Goal: Task Accomplishment & Management: Complete application form

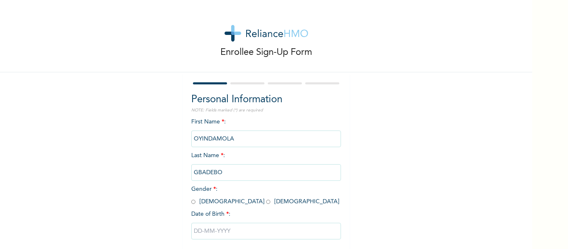
click at [234, 181] on input "GBADEBO" at bounding box center [266, 172] width 150 height 17
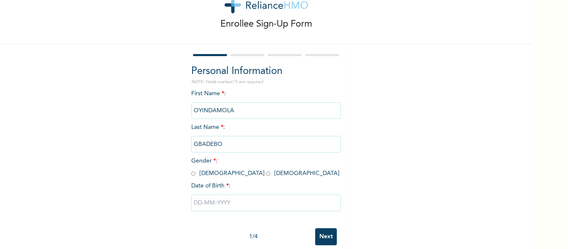
scroll to position [29, 0]
click at [266, 171] on input "radio" at bounding box center [268, 173] width 4 height 8
radio input "true"
click at [211, 200] on input "text" at bounding box center [266, 202] width 150 height 17
select select "7"
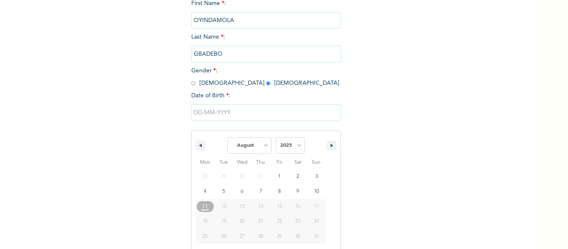
scroll to position [129, 0]
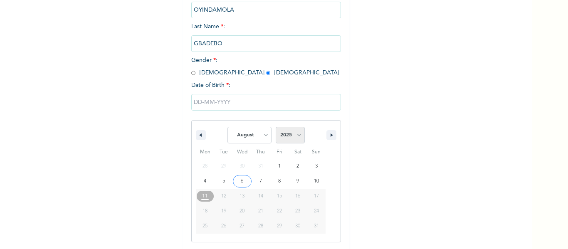
click at [299, 134] on select "2025 2024 2023 2022 2021 2020 2019 2018 2017 2016 2015 2014 2013 2012 2011 2010…" at bounding box center [290, 135] width 29 height 17
select select "1998"
click at [276, 127] on select "2025 2024 2023 2022 2021 2020 2019 2018 2017 2016 2015 2014 2013 2012 2011 2010…" at bounding box center [290, 135] width 29 height 17
click at [258, 141] on select "January February March April May June July August September October November De…" at bounding box center [250, 135] width 44 height 17
select select "3"
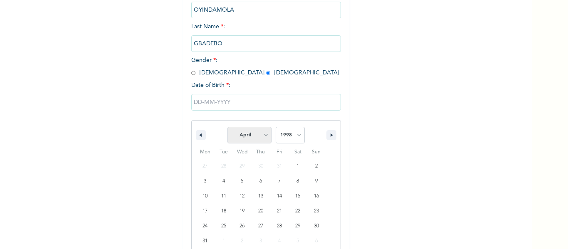
click at [228, 127] on select "January February March April May June July August September October November De…" at bounding box center [250, 135] width 44 height 17
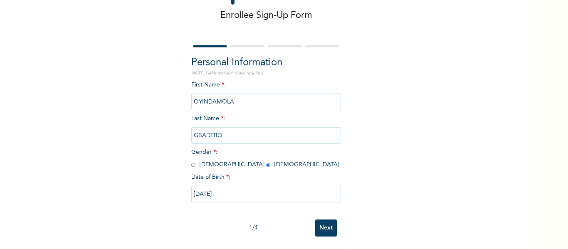
type input "[DATE]"
click at [329, 223] on input "Next" at bounding box center [326, 228] width 22 height 17
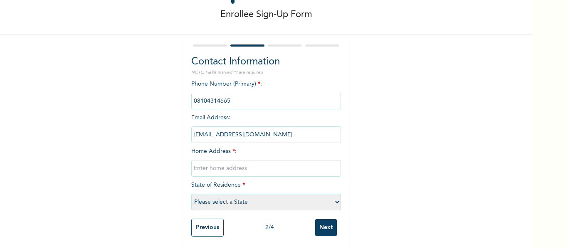
click at [224, 167] on input "text" at bounding box center [266, 168] width 150 height 17
type input "[STREET_ADDRESS]"
click at [251, 195] on select "Please select a State [PERSON_NAME] (FCT) [PERSON_NAME] Ibom [GEOGRAPHIC_DATA] …" at bounding box center [266, 202] width 150 height 17
select select "25"
click at [191, 194] on select "Please select a State [PERSON_NAME] (FCT) [PERSON_NAME] Ibom [GEOGRAPHIC_DATA] …" at bounding box center [266, 202] width 150 height 17
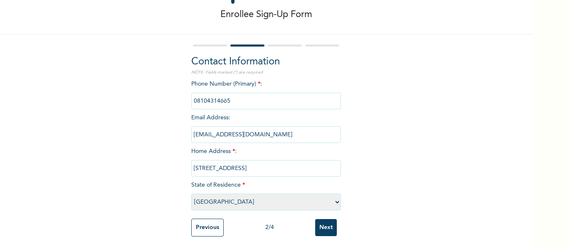
scroll to position [44, 0]
click at [320, 220] on input "Next" at bounding box center [326, 227] width 22 height 17
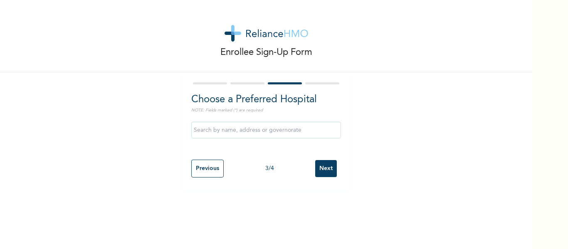
scroll to position [0, 0]
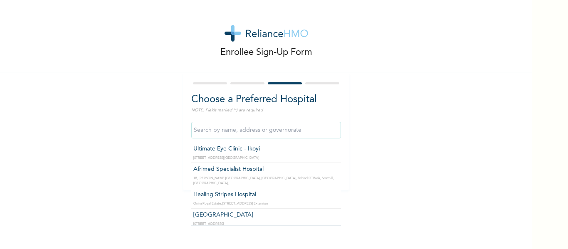
click at [213, 129] on input "text" at bounding box center [266, 130] width 150 height 17
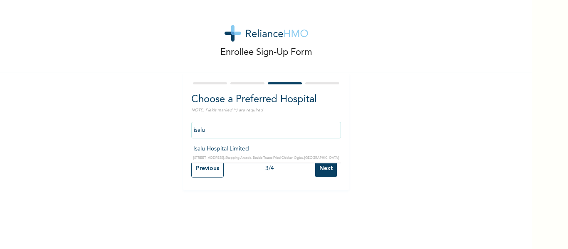
type input "Isalu Hospital Limited"
click at [319, 171] on input "Next" at bounding box center [326, 168] width 22 height 17
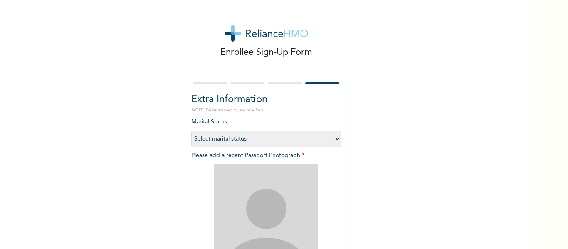
click at [337, 139] on select "Select marital status [DEMOGRAPHIC_DATA] Married [DEMOGRAPHIC_DATA] Widow/[DEMO…" at bounding box center [266, 139] width 150 height 17
select select "1"
click at [191, 131] on select "Select marital status [DEMOGRAPHIC_DATA] Married [DEMOGRAPHIC_DATA] Widow/[DEMO…" at bounding box center [266, 139] width 150 height 17
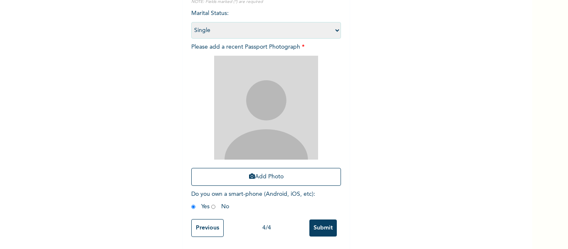
scroll to position [112, 0]
click at [286, 24] on select "Select marital status [DEMOGRAPHIC_DATA] Married [DEMOGRAPHIC_DATA] Widow/[DEMO…" at bounding box center [266, 30] width 150 height 17
click at [191, 22] on select "Select marital status [DEMOGRAPHIC_DATA] Married [DEMOGRAPHIC_DATA] Widow/[DEMO…" at bounding box center [266, 30] width 150 height 17
click at [386, 54] on div "Enrollee Sign-Up Form Extra Information NOTE: Fields marked (*) are required Ma…" at bounding box center [266, 70] width 532 height 358
click at [427, 75] on div "Enrollee Sign-Up Form Extra Information NOTE: Fields marked (*) are required Ma…" at bounding box center [266, 70] width 532 height 358
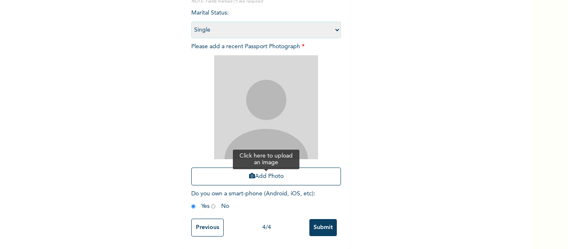
click at [230, 176] on button "Add Photo" at bounding box center [266, 177] width 150 height 18
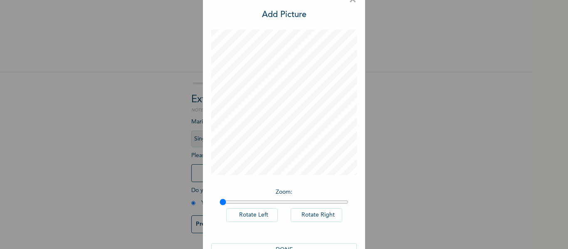
scroll to position [41, 0]
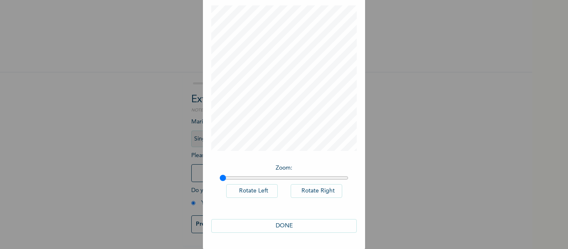
click at [272, 221] on button "DONE" at bounding box center [284, 226] width 146 height 14
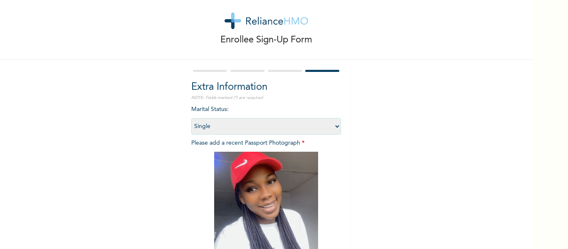
scroll to position [115, 0]
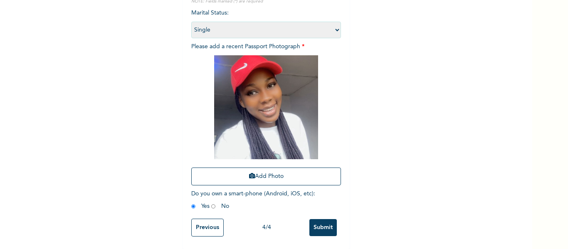
click at [377, 59] on div "Enrollee Sign-Up Form Extra Information NOTE: Fields marked (*) are required Ma…" at bounding box center [266, 70] width 532 height 358
click at [267, 168] on button "Add Photo" at bounding box center [266, 177] width 150 height 18
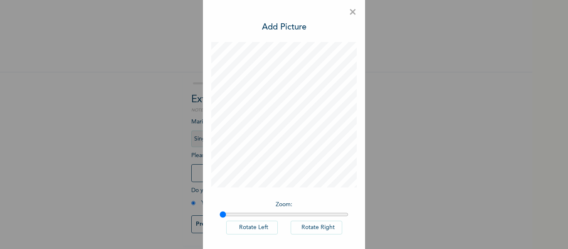
scroll to position [2, 0]
type input "1"
drag, startPoint x: 217, startPoint y: 217, endPoint x: 181, endPoint y: 206, distance: 37.5
click at [220, 214] on input "range" at bounding box center [284, 217] width 129 height 7
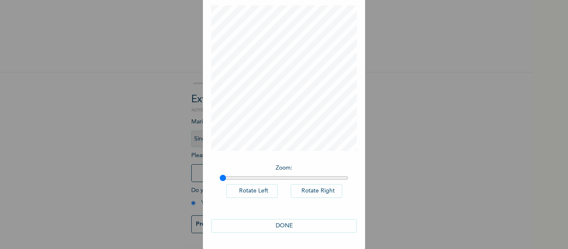
scroll to position [0, 0]
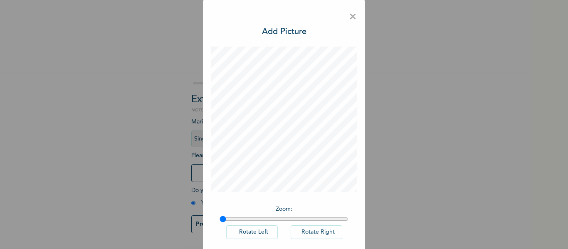
click at [352, 19] on span "×" at bounding box center [353, 16] width 8 height 17
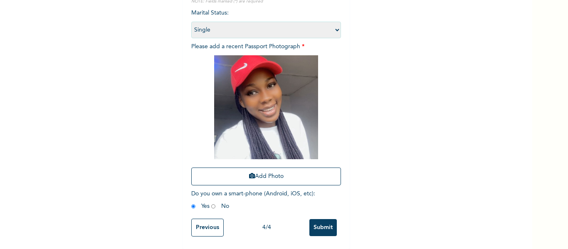
scroll to position [115, 0]
click at [374, 115] on div "Enrollee Sign-Up Form Extra Information NOTE: Fields marked (*) are required Ma…" at bounding box center [266, 70] width 532 height 358
click at [271, 171] on button "Add Photo" at bounding box center [266, 177] width 150 height 18
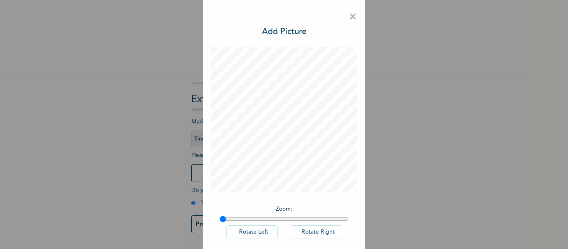
scroll to position [3, 0]
drag, startPoint x: 220, startPoint y: 221, endPoint x: 254, endPoint y: 225, distance: 33.5
click at [254, 223] on input "range" at bounding box center [284, 219] width 129 height 7
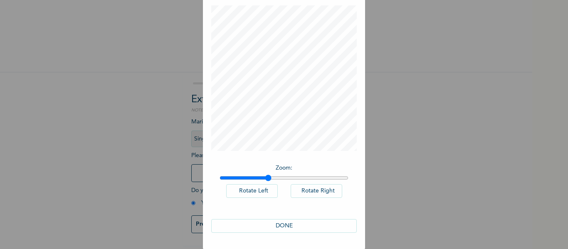
drag, startPoint x: 254, startPoint y: 178, endPoint x: 265, endPoint y: 181, distance: 11.6
click at [265, 181] on input "range" at bounding box center [284, 178] width 129 height 7
type input "1.32"
click at [260, 181] on input "range" at bounding box center [284, 178] width 129 height 7
click at [306, 225] on button "DONE" at bounding box center [284, 226] width 146 height 14
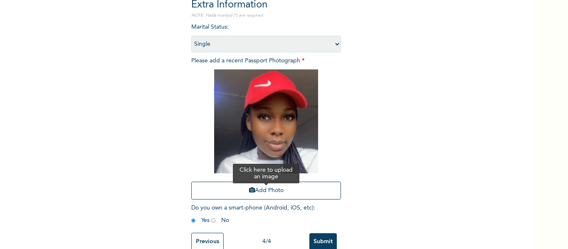
scroll to position [115, 0]
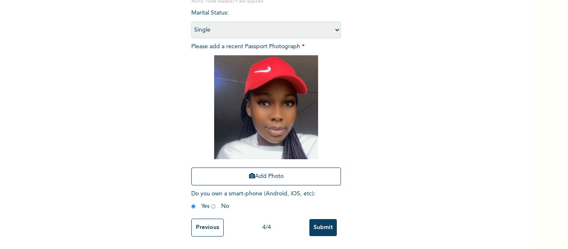
click at [317, 220] on input "Submit" at bounding box center [322, 227] width 27 height 17
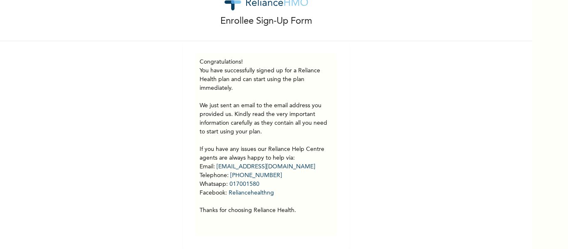
scroll to position [0, 0]
